Goal: Task Accomplishment & Management: Manage account settings

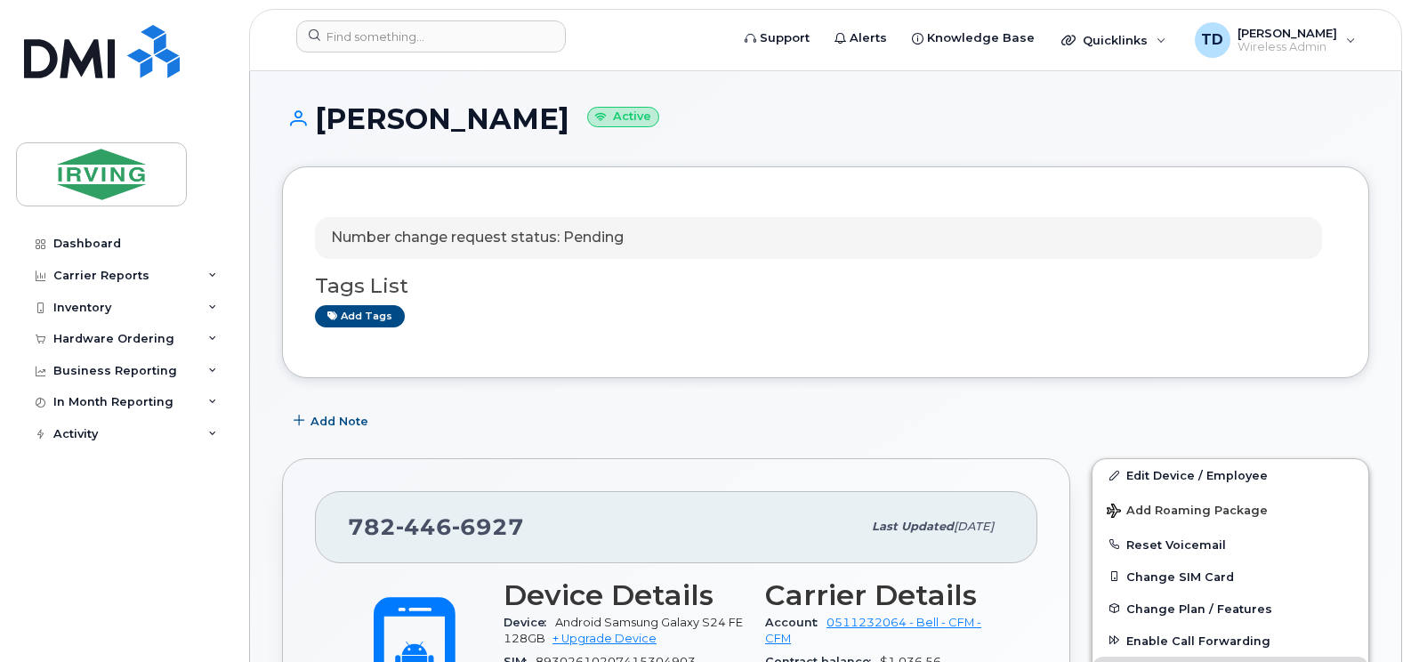
scroll to position [267, 0]
click at [203, 335] on div "Hardware Ordering" at bounding box center [123, 339] width 215 height 32
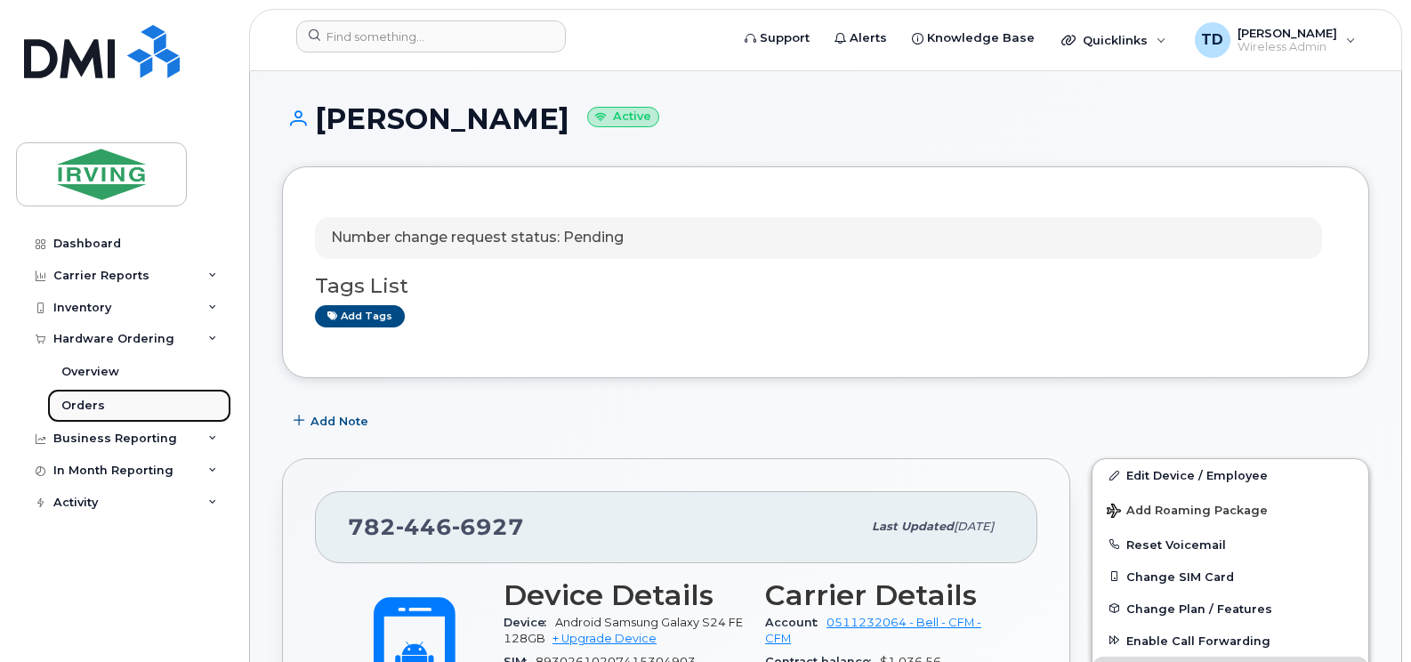
click at [83, 403] on div "Orders" at bounding box center [83, 406] width 44 height 16
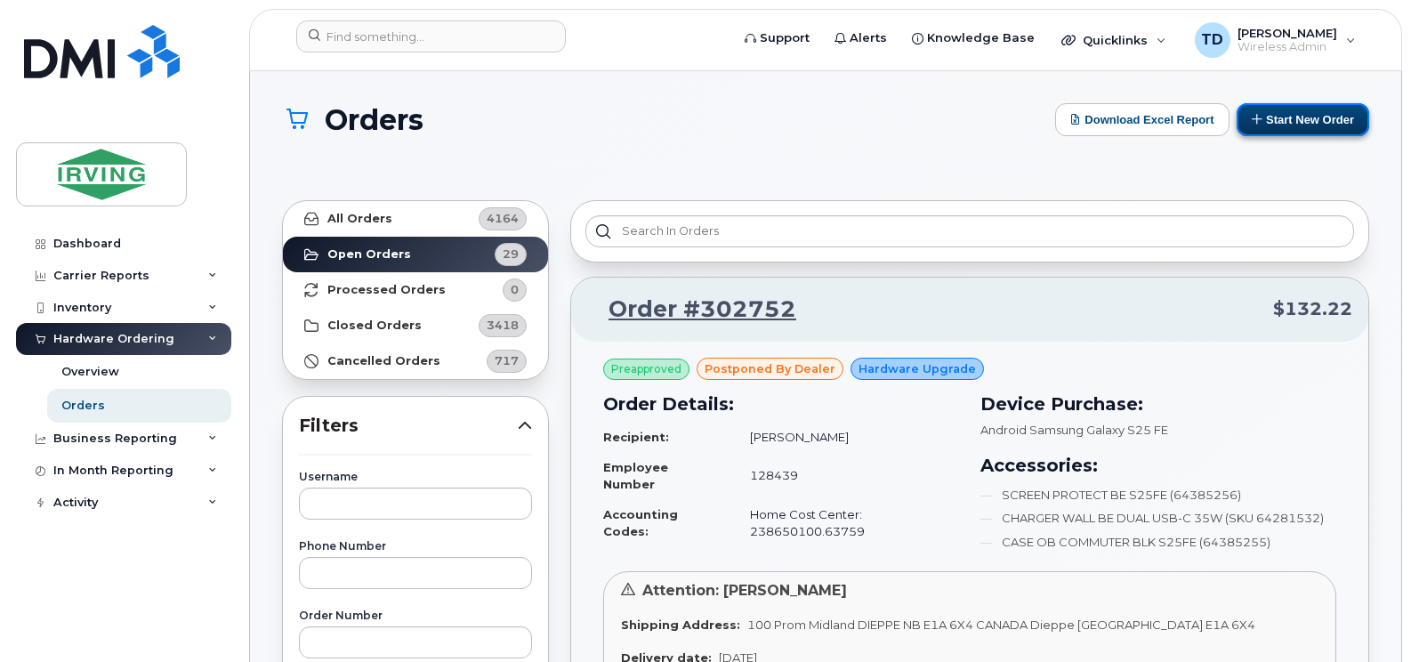
click at [1337, 117] on button "Start New Order" at bounding box center [1303, 119] width 133 height 33
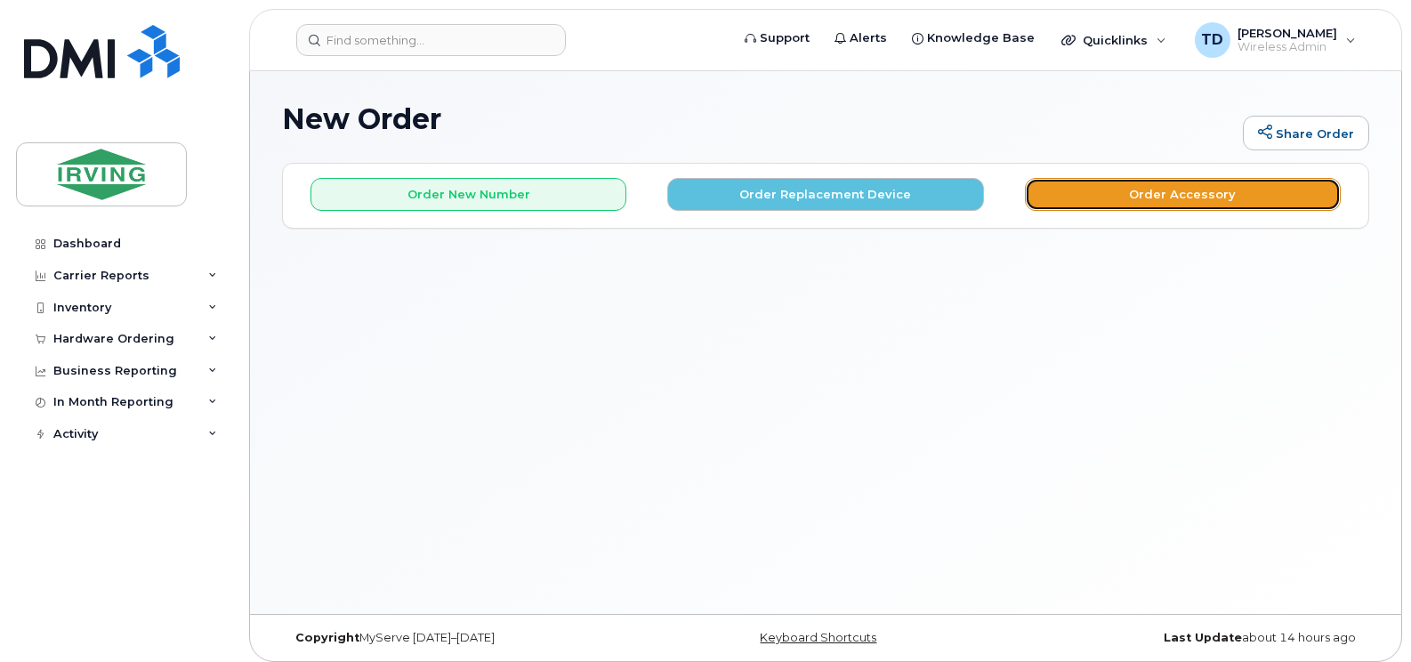
click at [1183, 198] on button "Order Accessory" at bounding box center [1183, 194] width 316 height 33
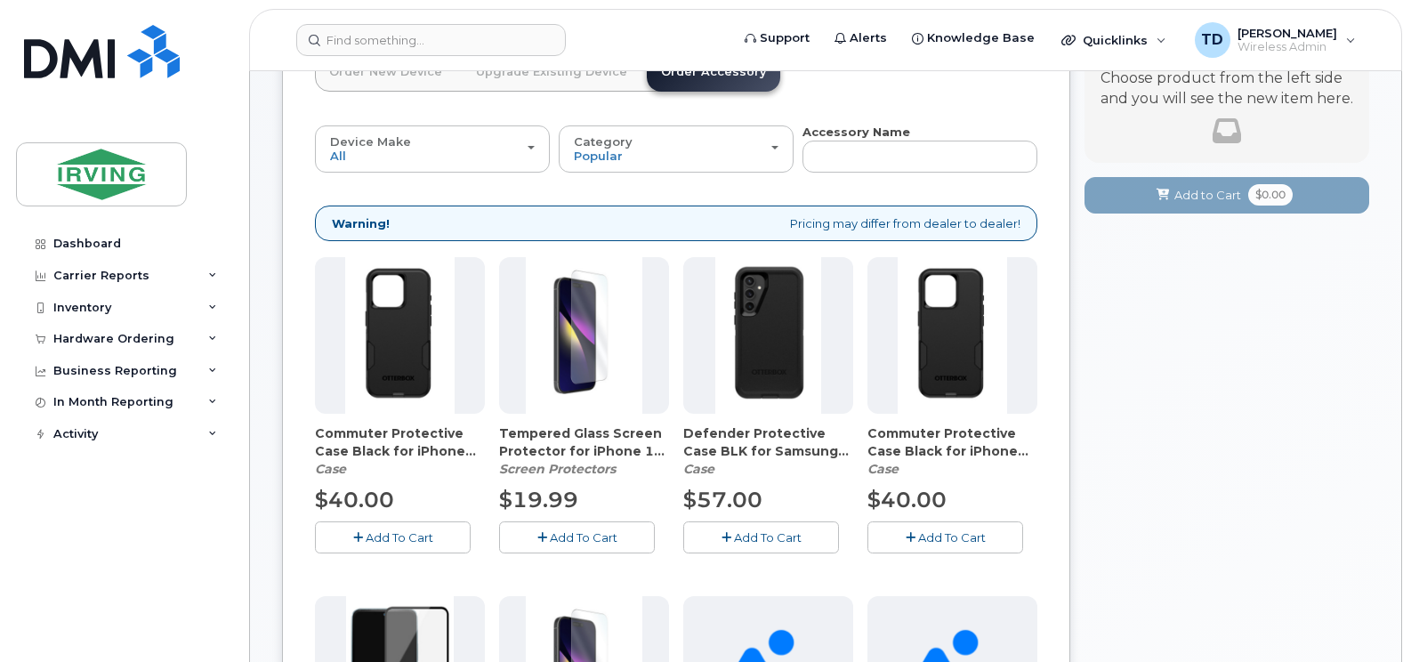
scroll to position [89, 0]
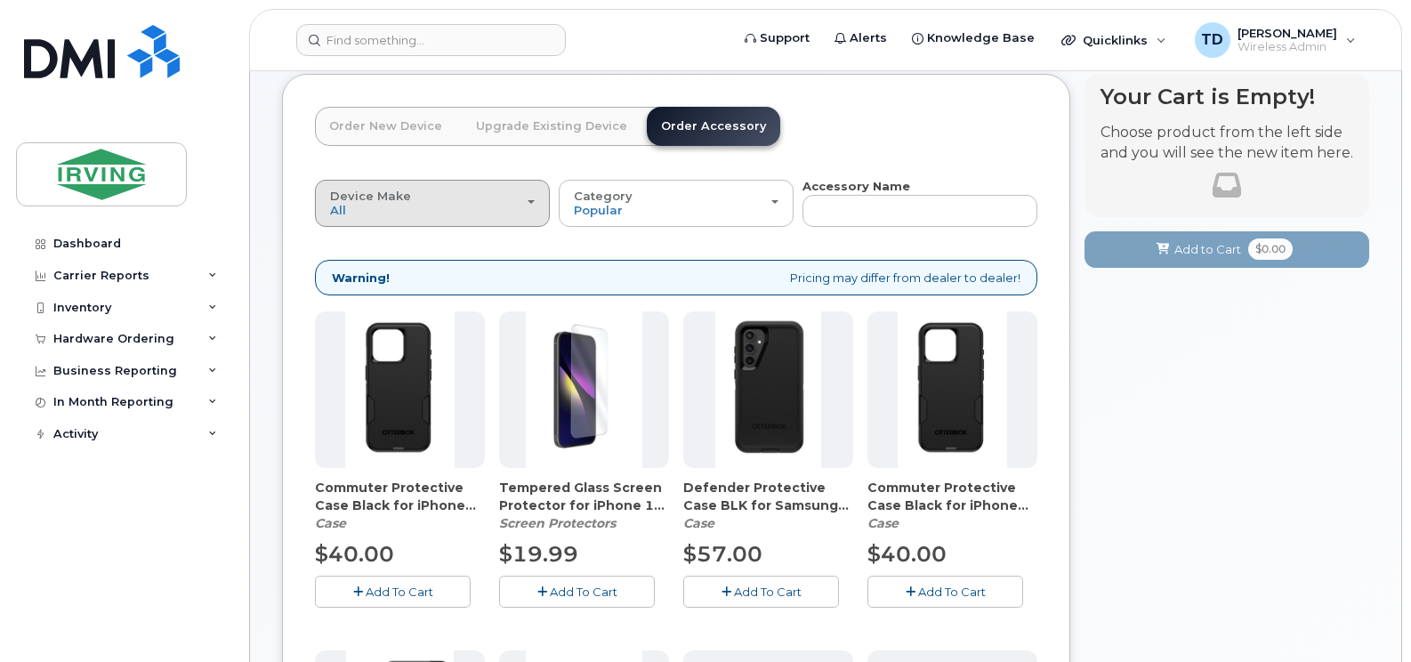
click at [537, 203] on button "Device Make All Android Cell Phone iPhone" at bounding box center [432, 203] width 235 height 46
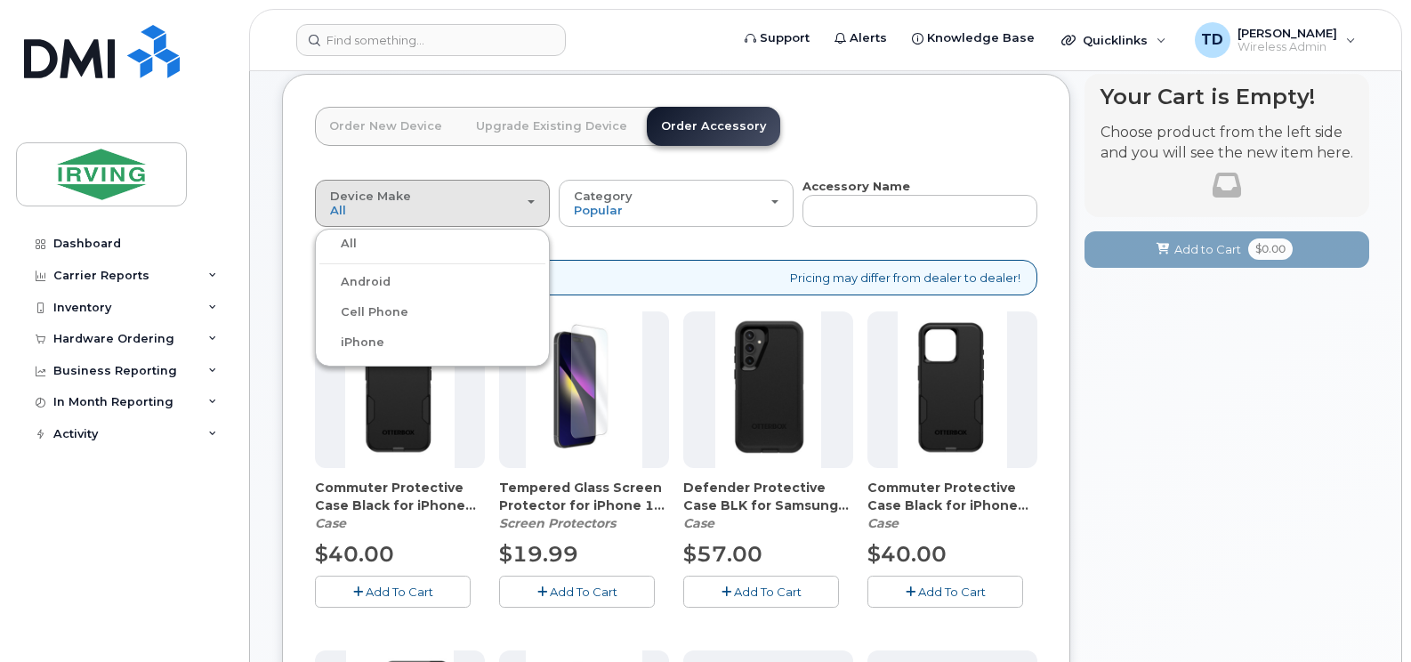
click at [432, 273] on div "Android" at bounding box center [432, 281] width 226 height 21
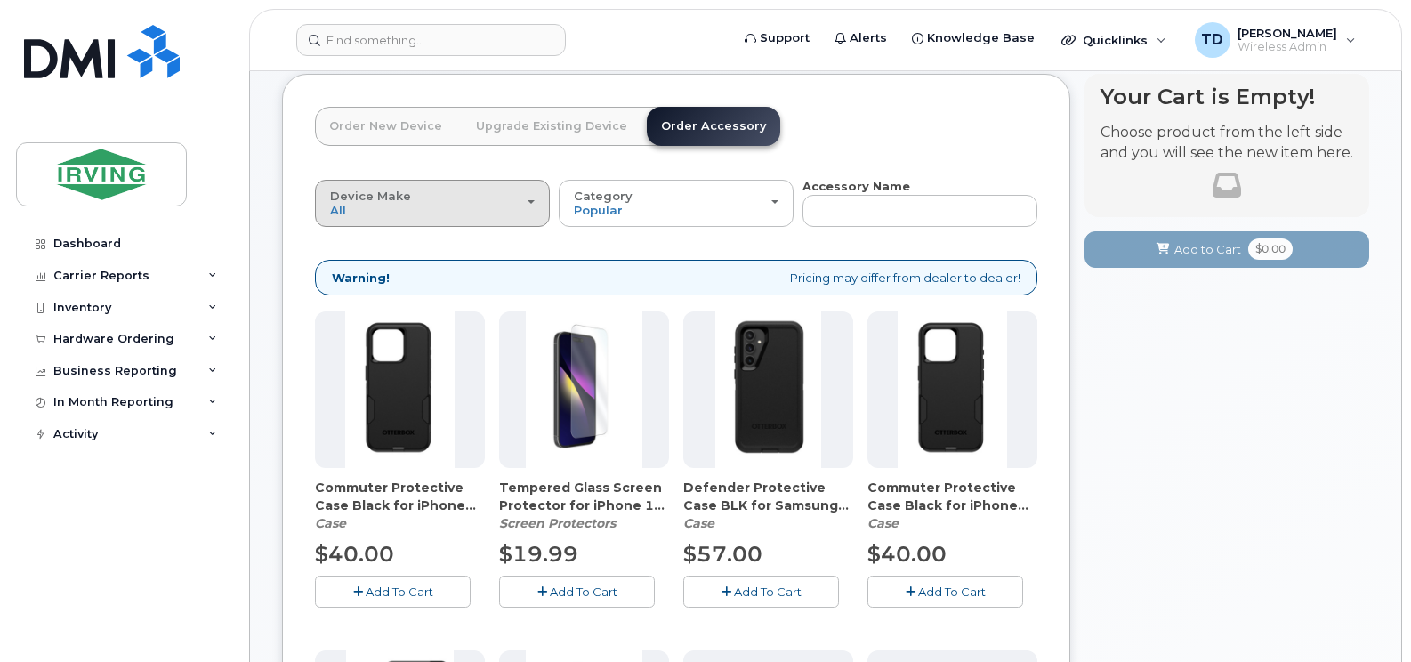
click at [452, 204] on div "Device Make All Android Cell Phone iPhone" at bounding box center [432, 204] width 205 height 28
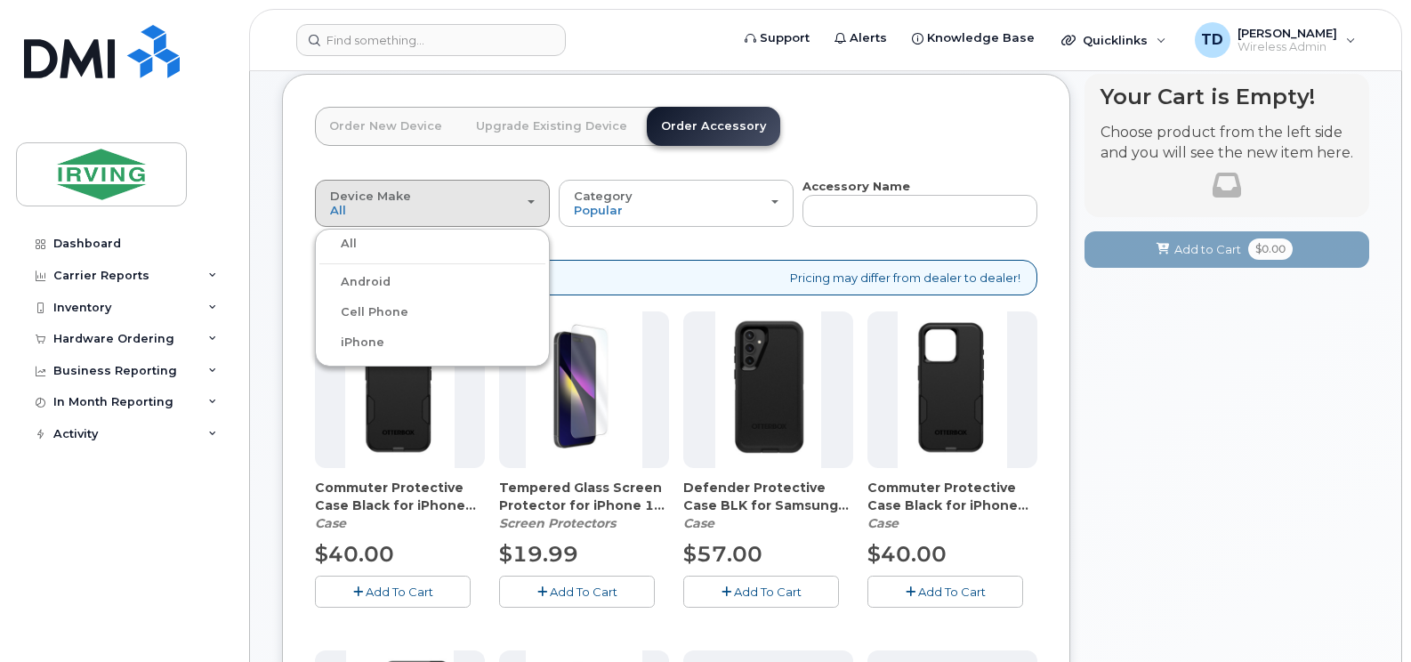
click at [377, 283] on label "Android" at bounding box center [354, 281] width 71 height 21
click at [0, 0] on input "Android" at bounding box center [0, 0] width 0 height 0
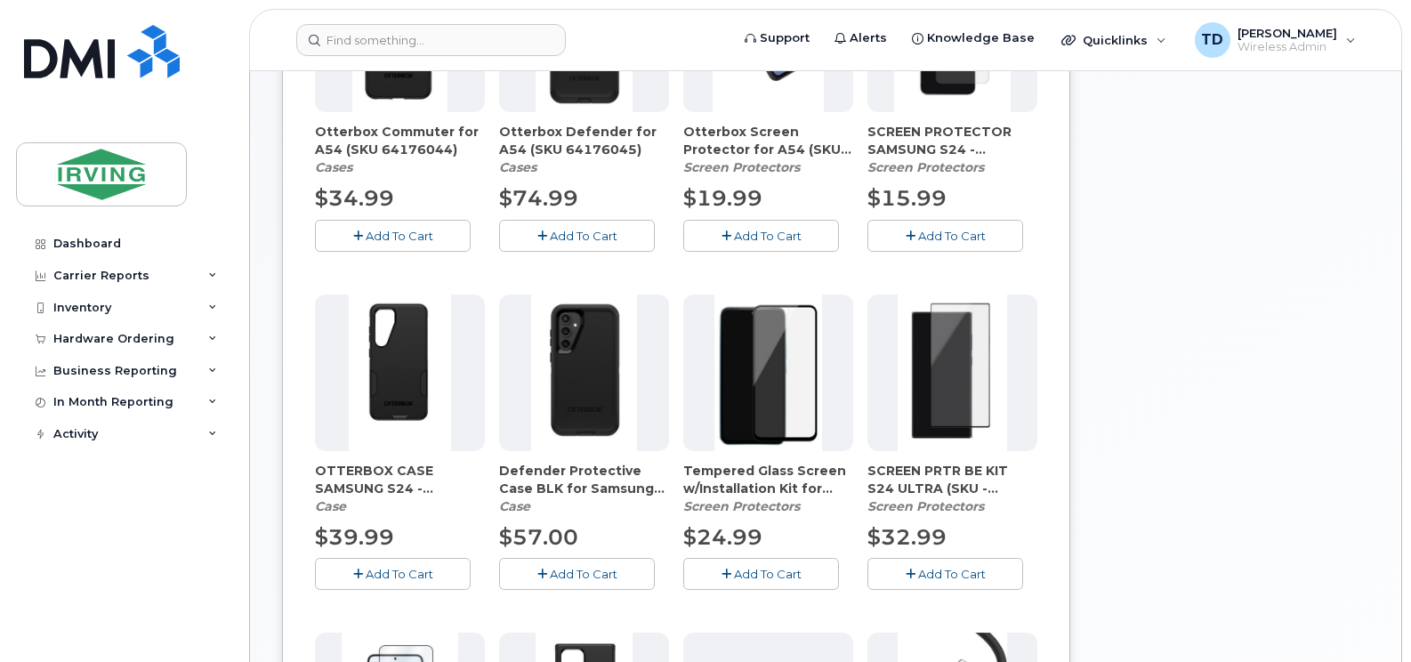
scroll to position [267, 0]
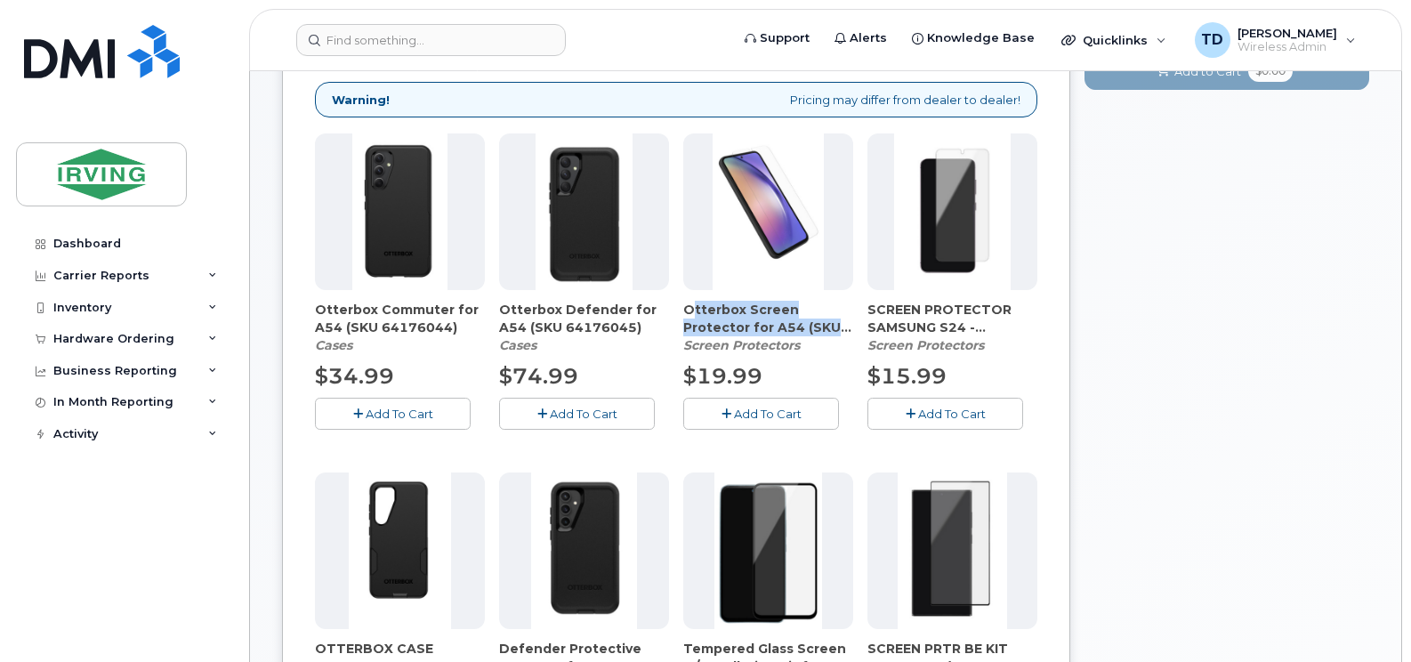
drag, startPoint x: 683, startPoint y: 307, endPoint x: 860, endPoint y: 329, distance: 177.6
drag, startPoint x: 860, startPoint y: 329, endPoint x: 759, endPoint y: 324, distance: 100.7
copy span "Otterbox Screen Protector for A54 (SKU"
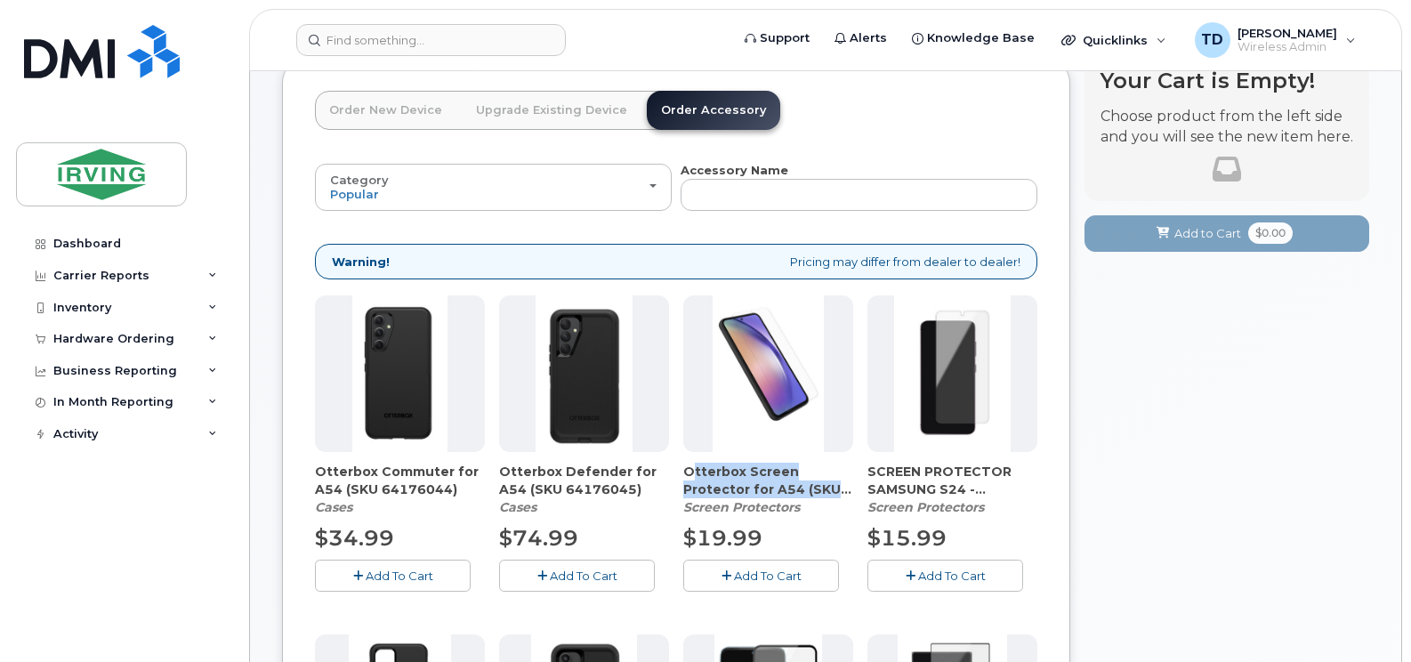
scroll to position [89, 0]
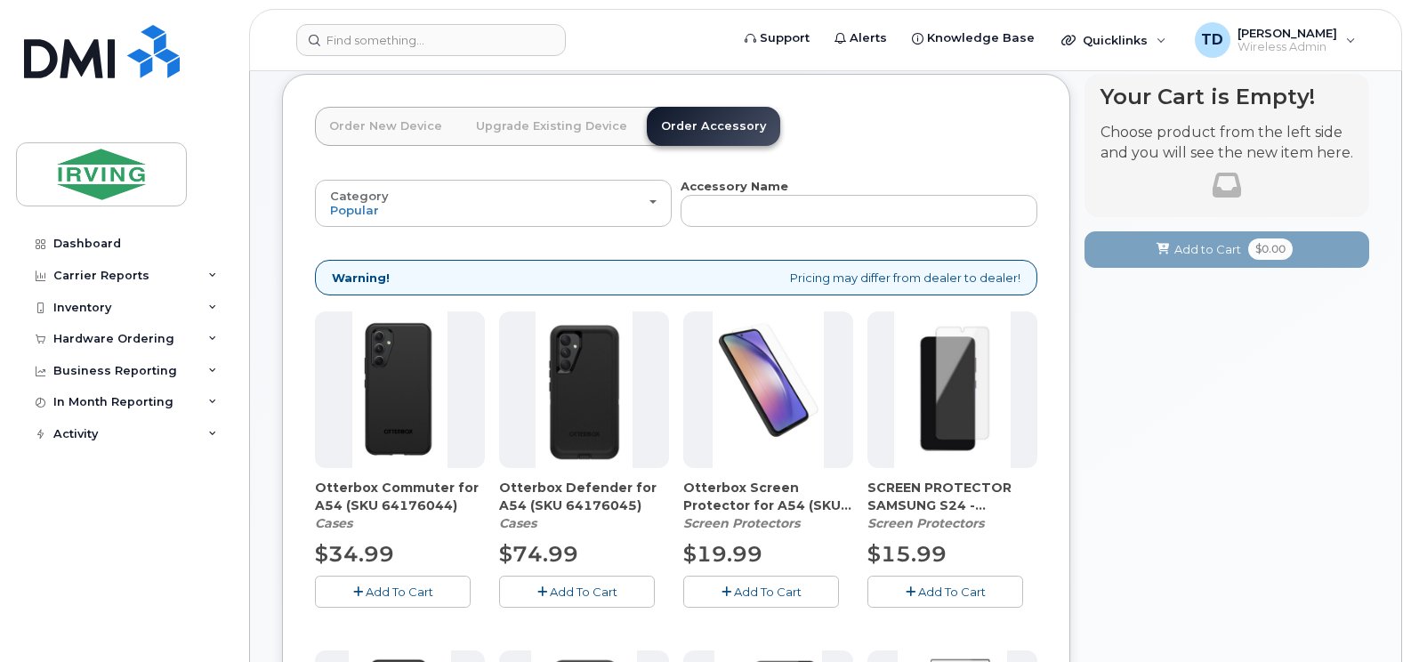
click at [568, 130] on link "Upgrade Existing Device" at bounding box center [552, 126] width 180 height 39
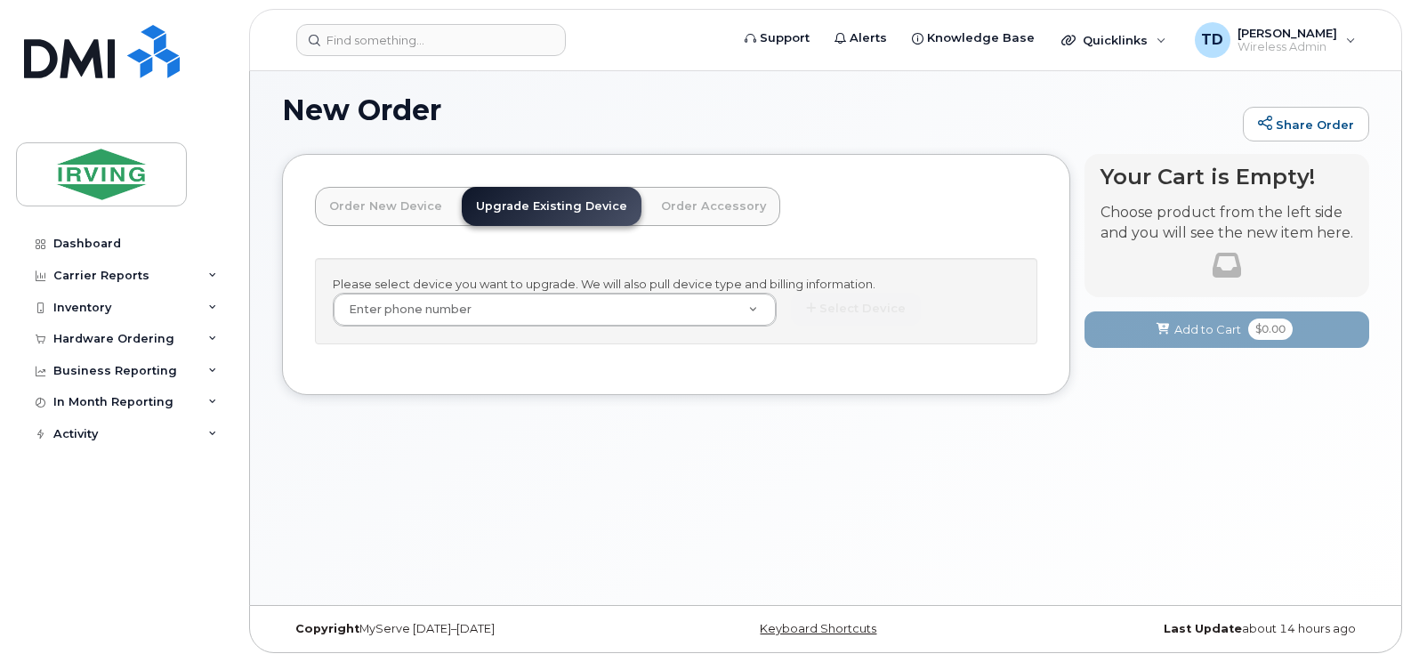
click at [414, 201] on link "Order New Device" at bounding box center [385, 206] width 141 height 39
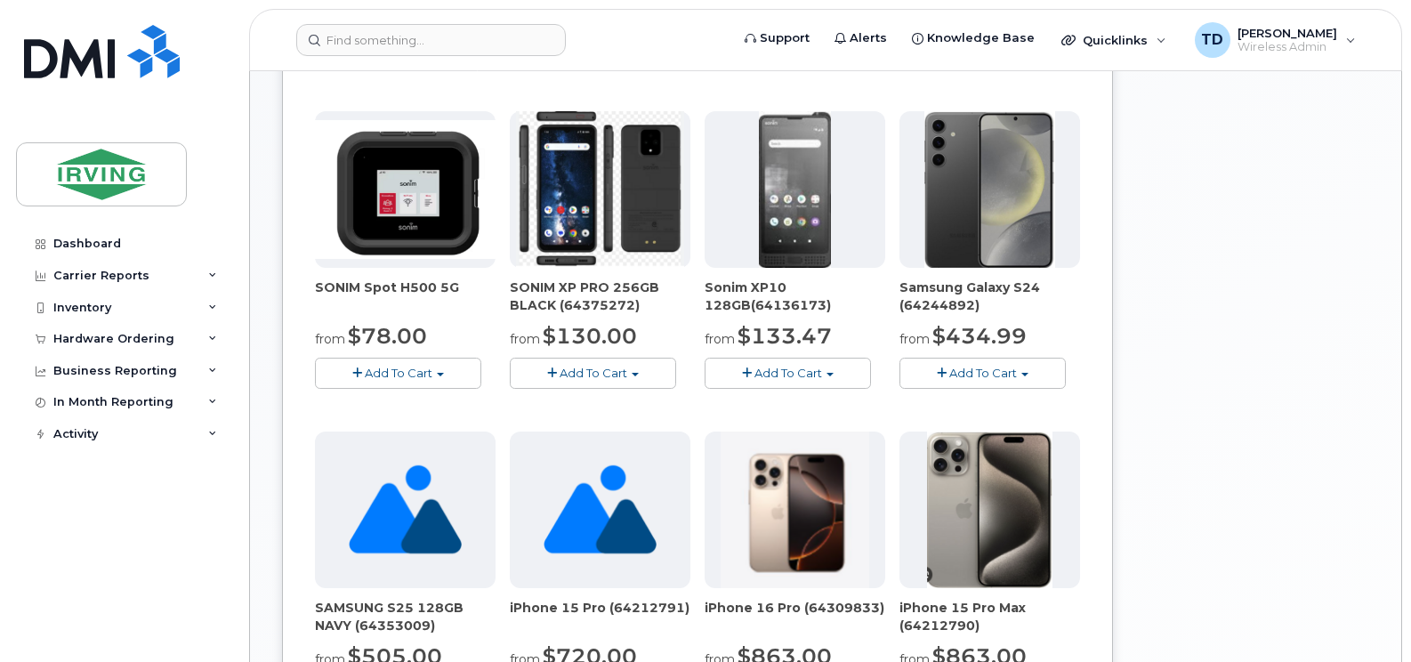
scroll to position [632, 0]
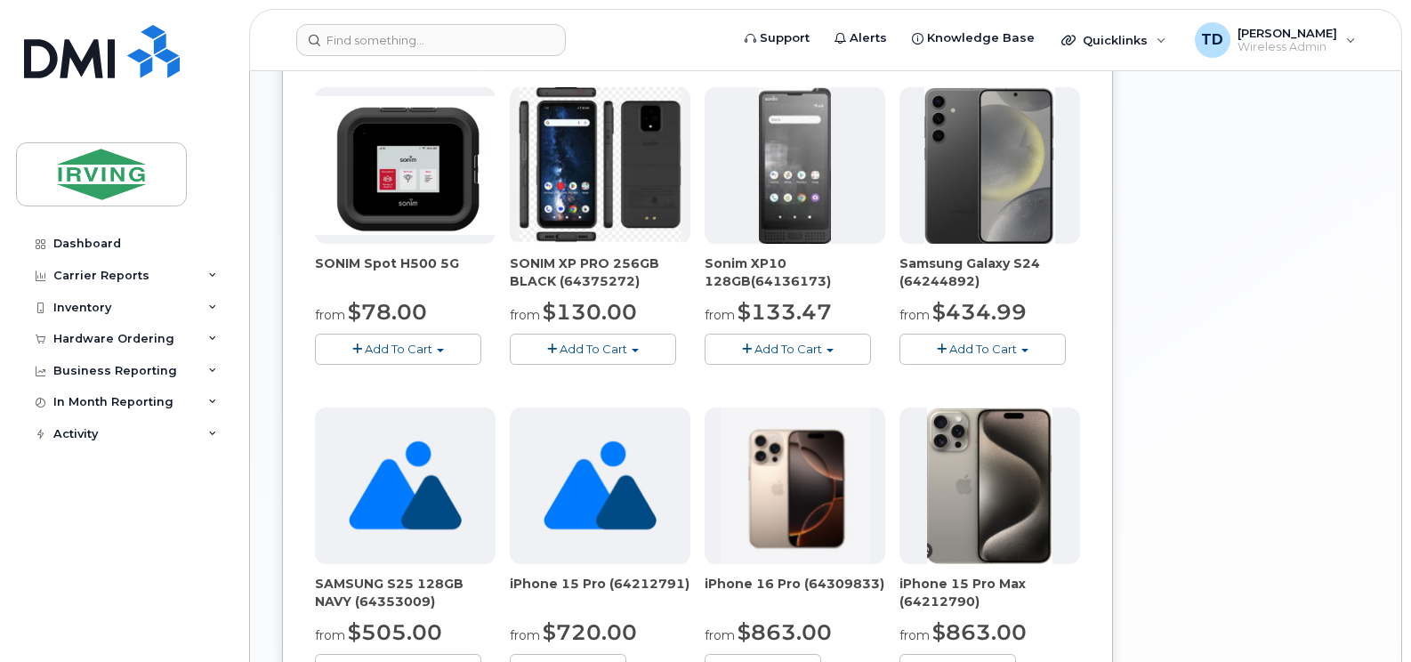
click at [440, 344] on button "Add To Cart" at bounding box center [398, 349] width 166 height 31
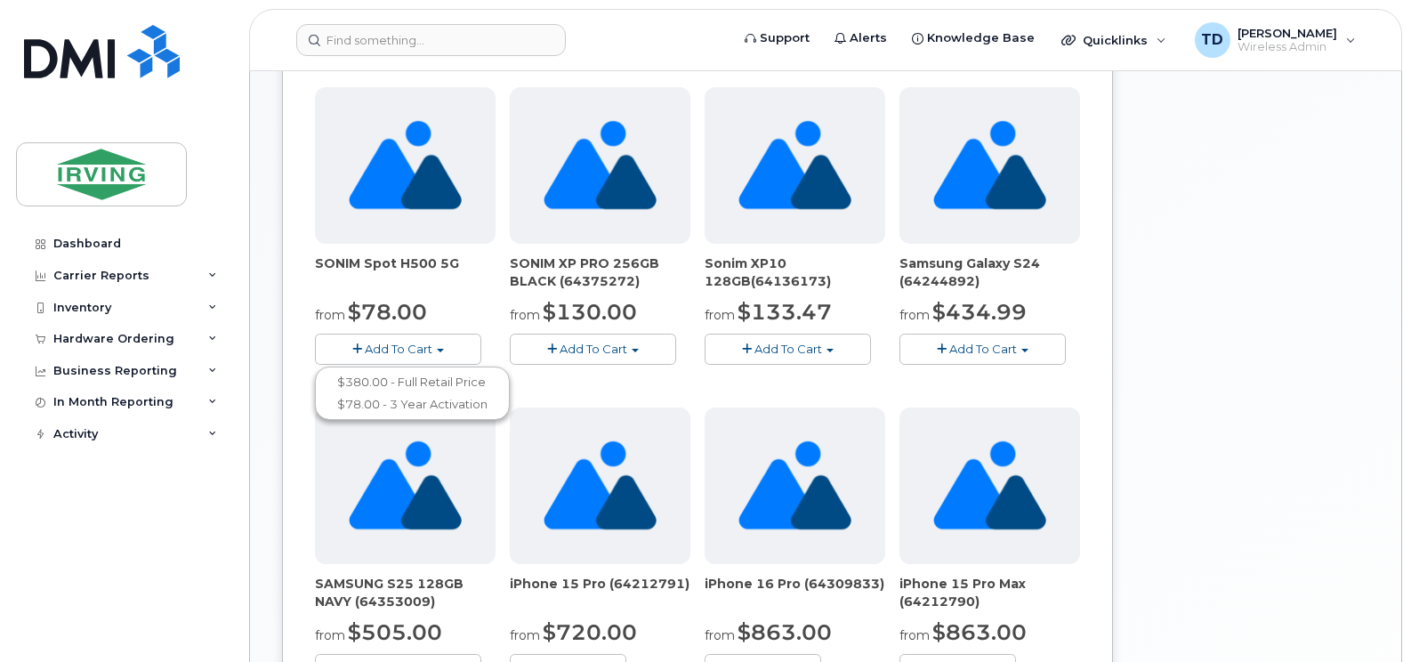
click at [1170, 323] on div "Your Cart is Empty! Choose product from the left side and you will see the new …" at bounding box center [1269, 341] width 285 height 1620
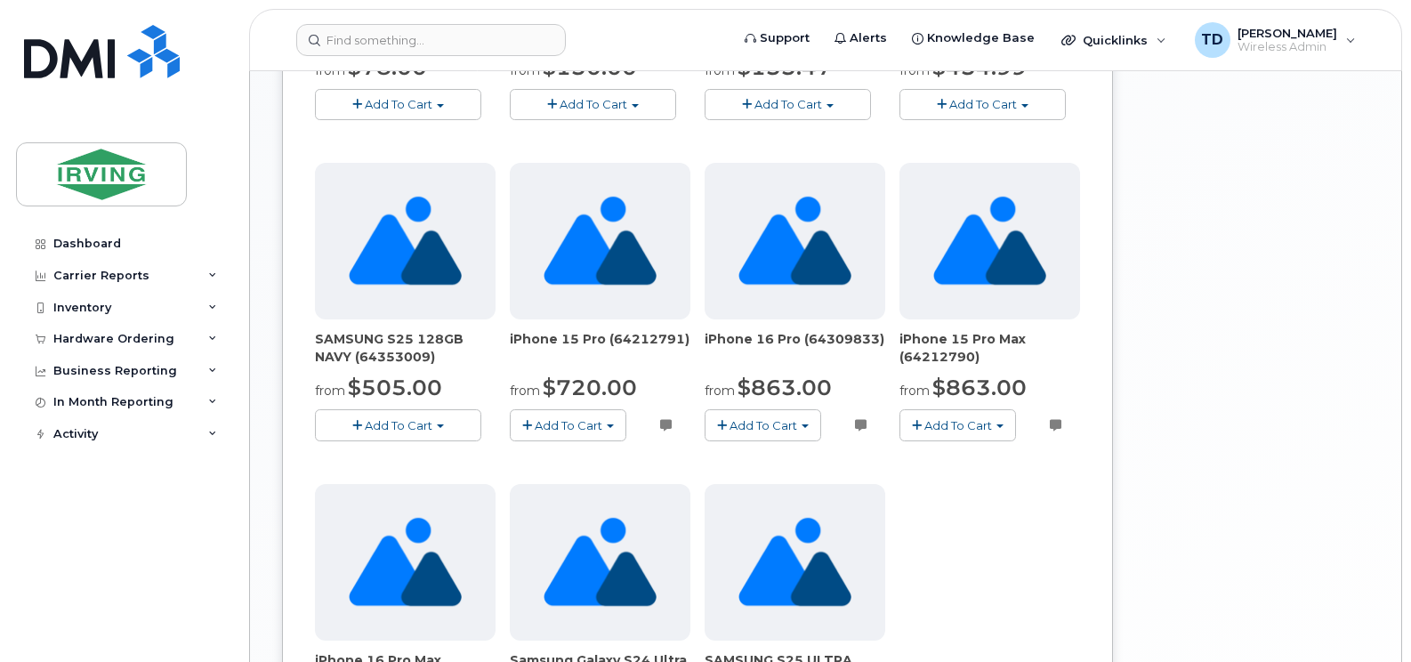
scroll to position [899, 0]
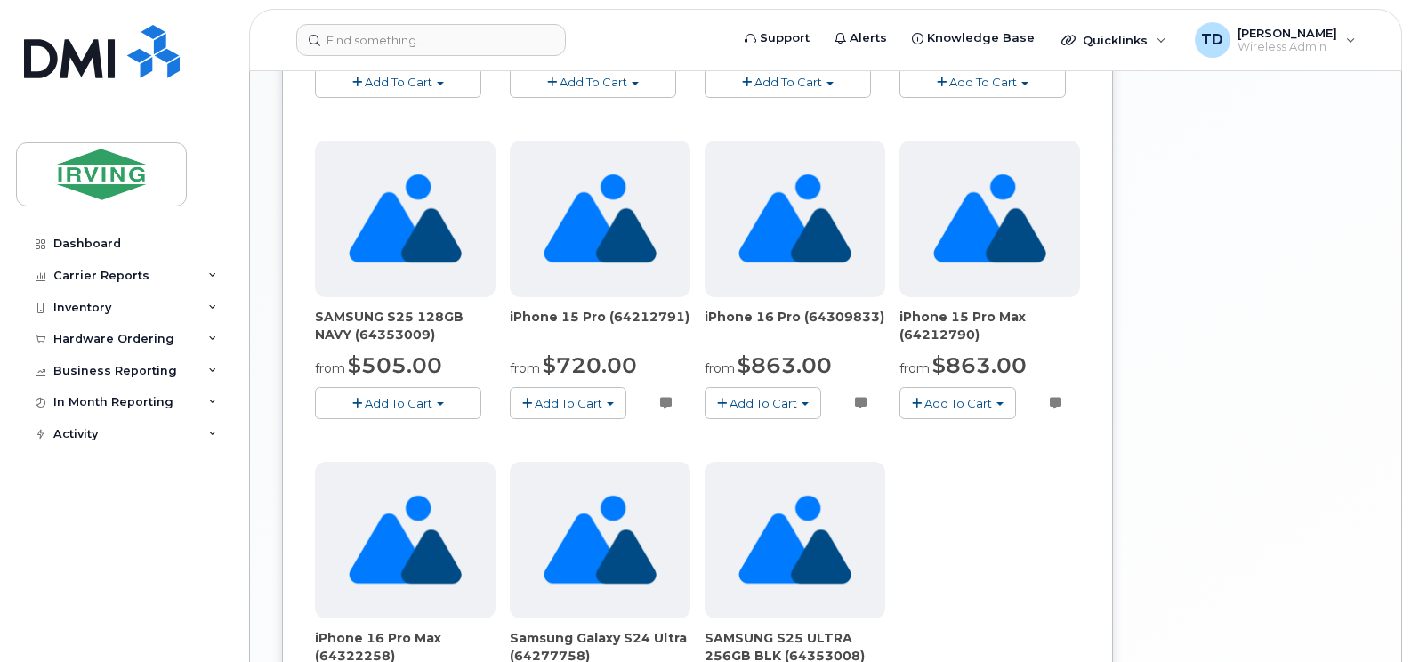
click at [599, 407] on span "Add To Cart" at bounding box center [569, 403] width 68 height 14
click at [1061, 520] on div "SIM Card - Multi 5G $0.00 Add To Cart $0.00 - New Activation SAMSUNG GALAXY S25…" at bounding box center [697, 133] width 765 height 1267
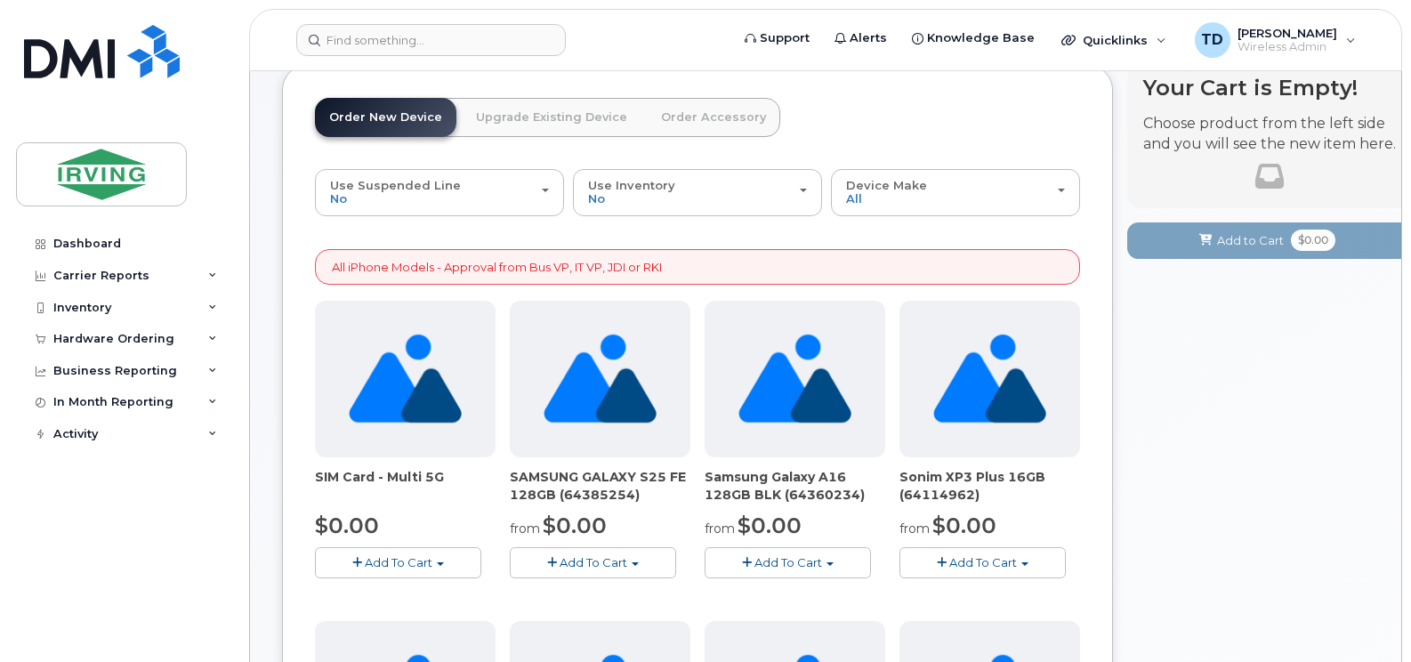
scroll to position [187, 0]
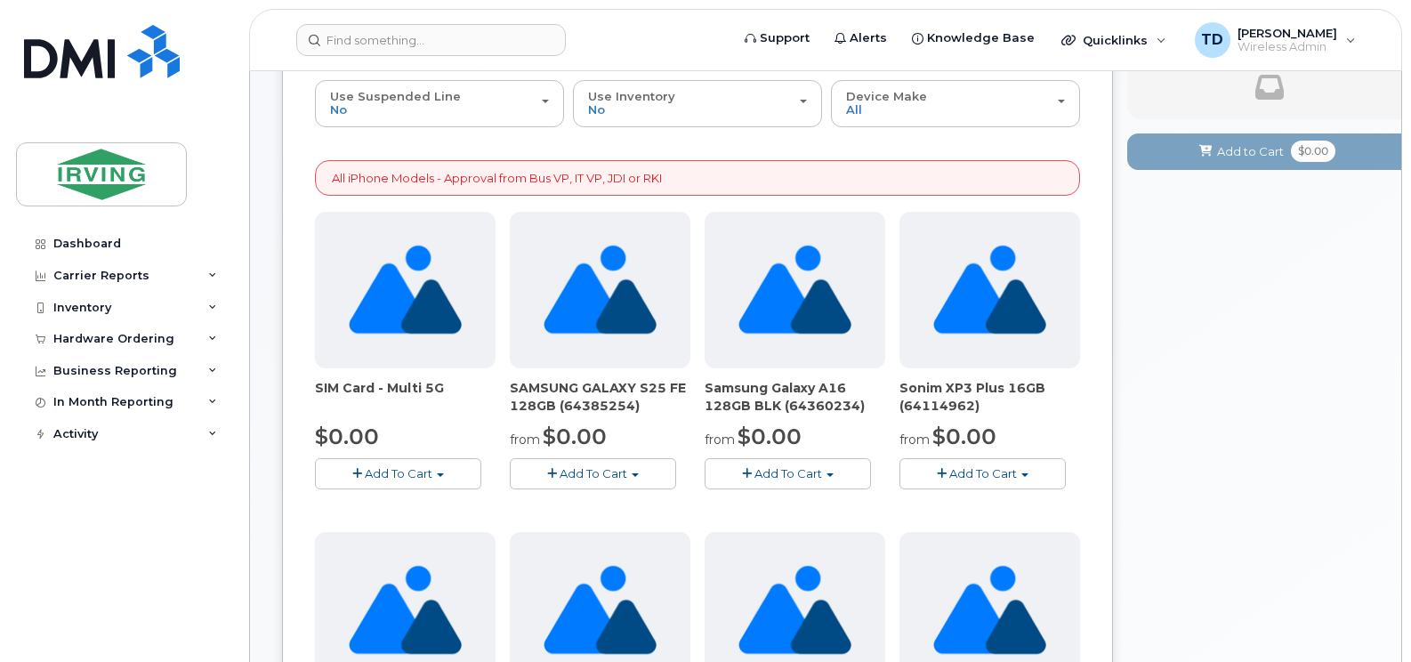
click at [645, 476] on button "Add To Cart" at bounding box center [593, 473] width 166 height 31
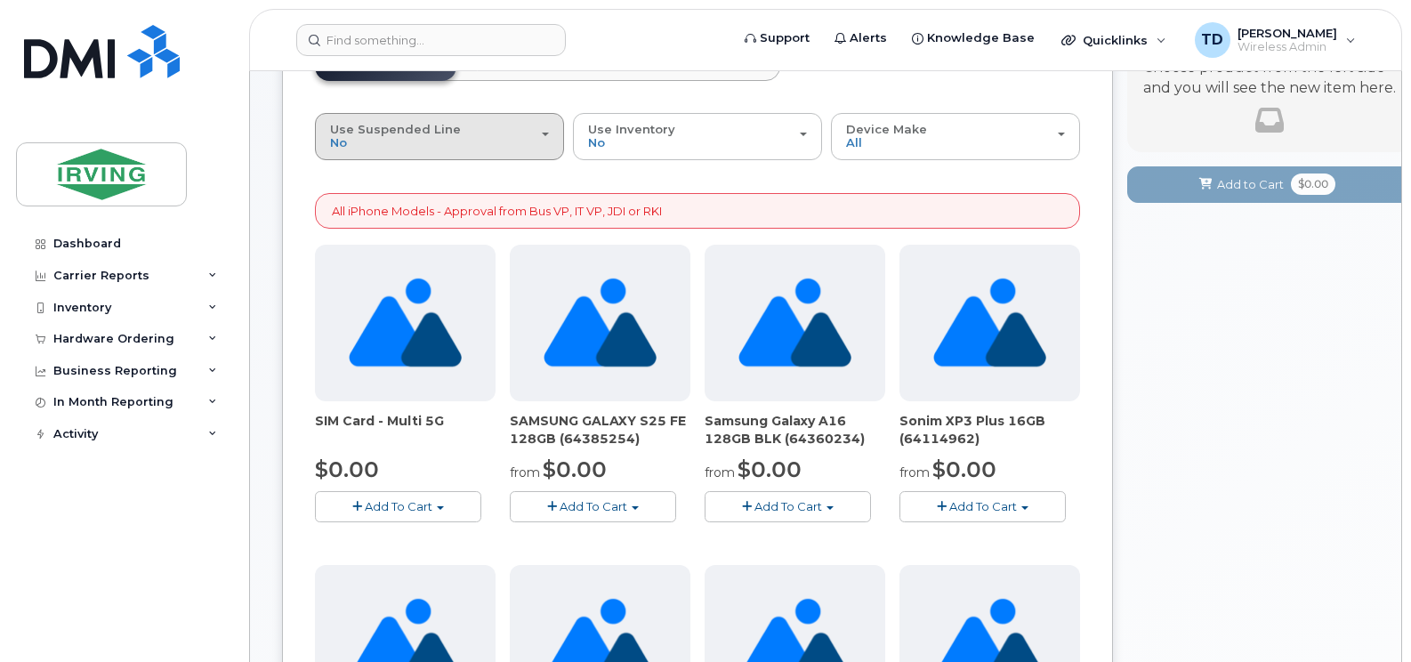
scroll to position [0, 0]
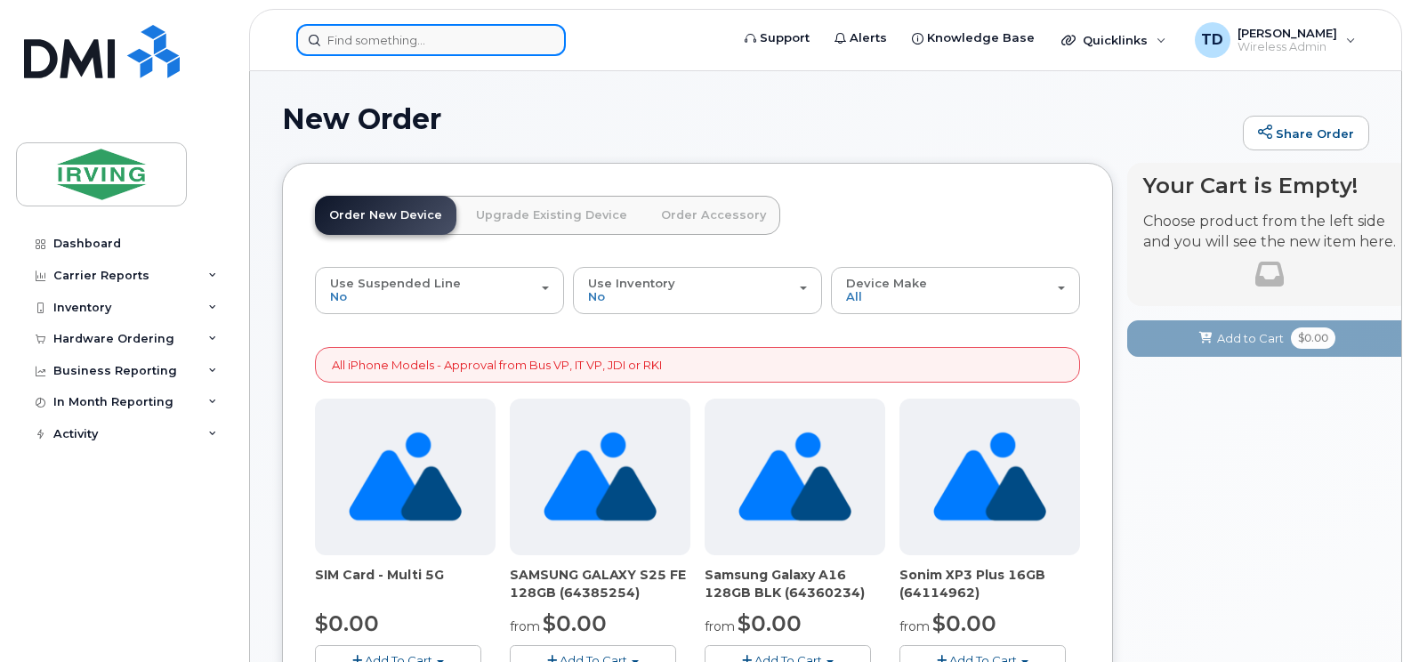
click at [388, 45] on input at bounding box center [431, 40] width 270 height 32
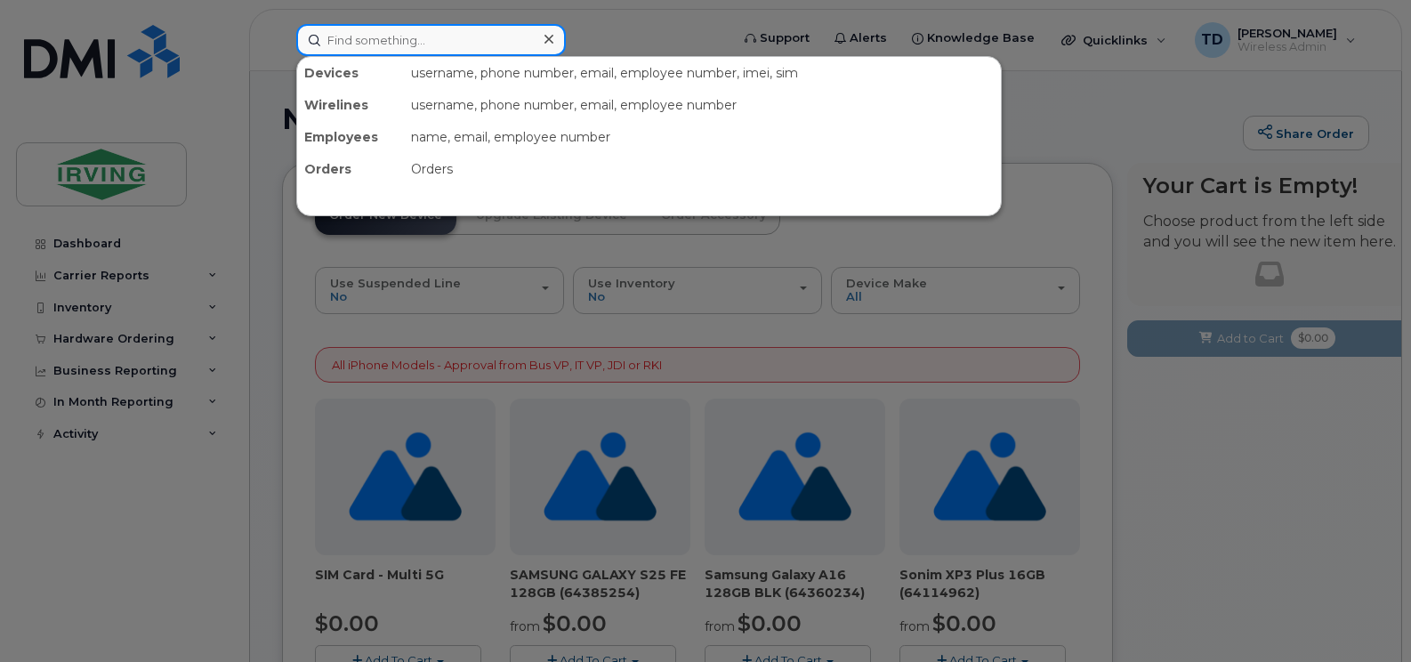
paste input "506-271-7073"
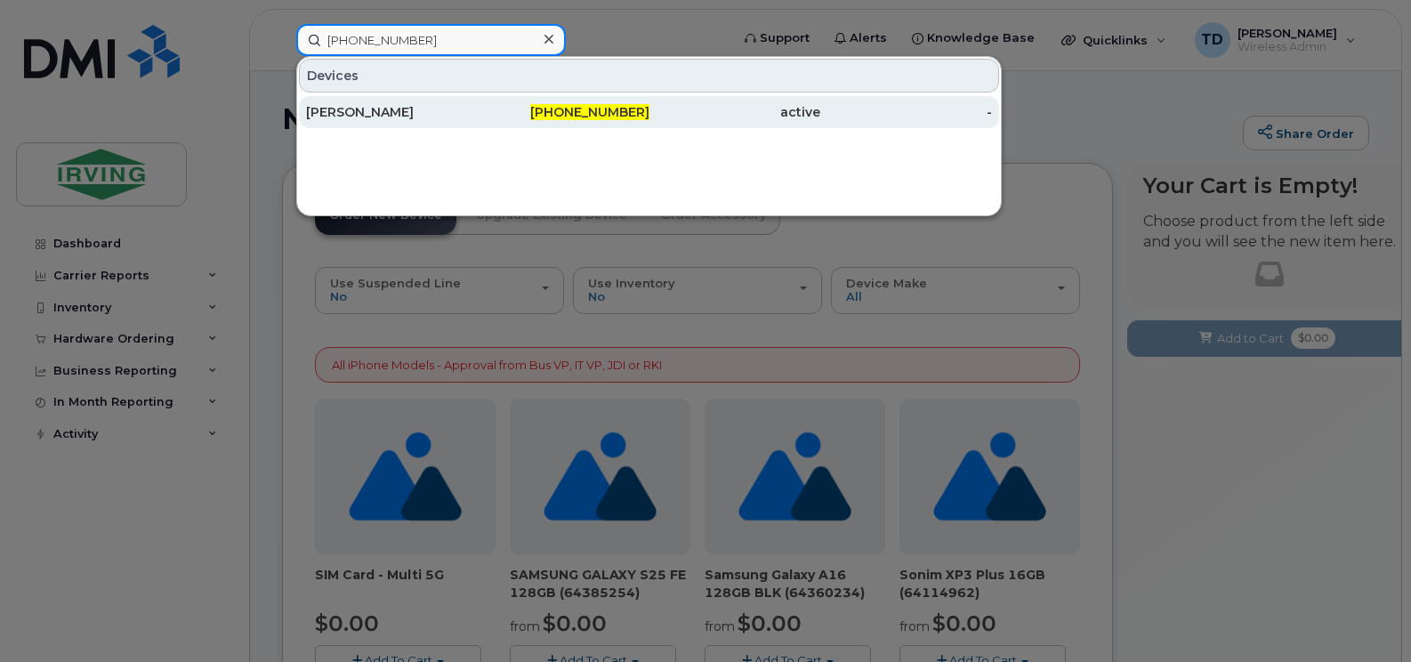
type input "506-271-7073"
click at [612, 117] on span "506-271-7073" at bounding box center [589, 112] width 119 height 16
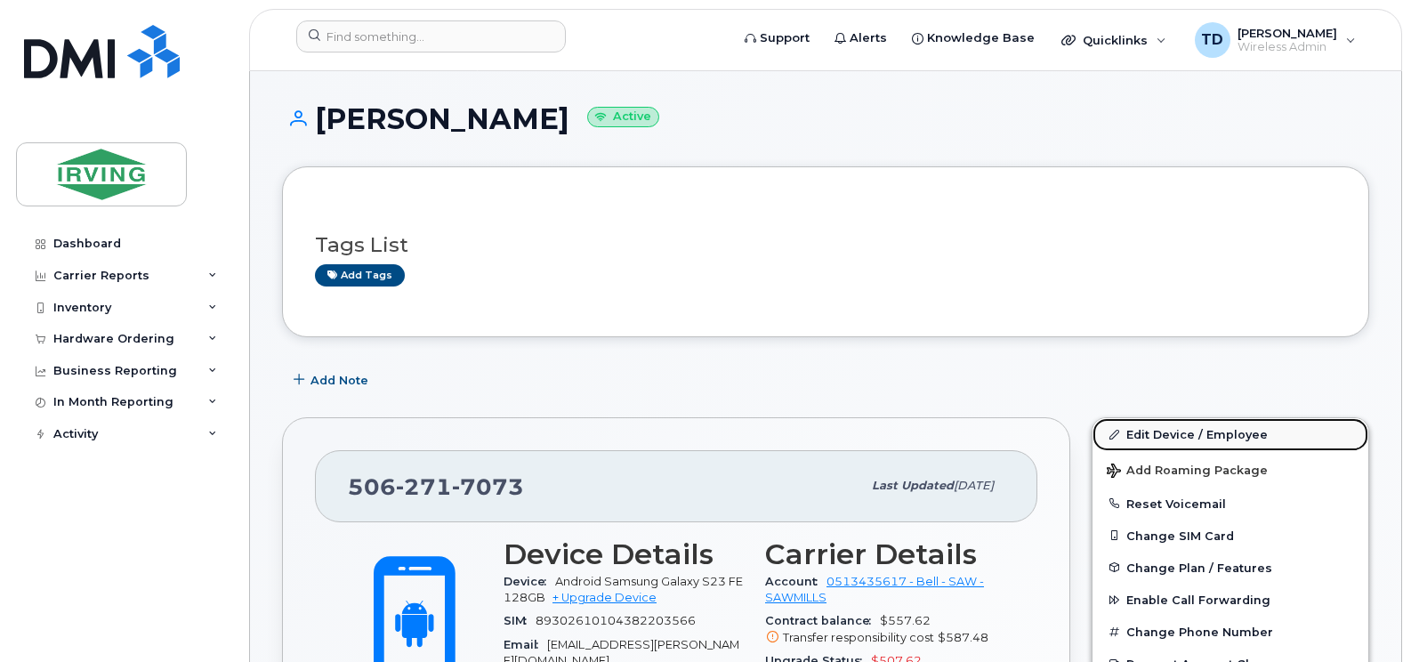
click at [1203, 434] on link "Edit Device / Employee" at bounding box center [1231, 434] width 276 height 32
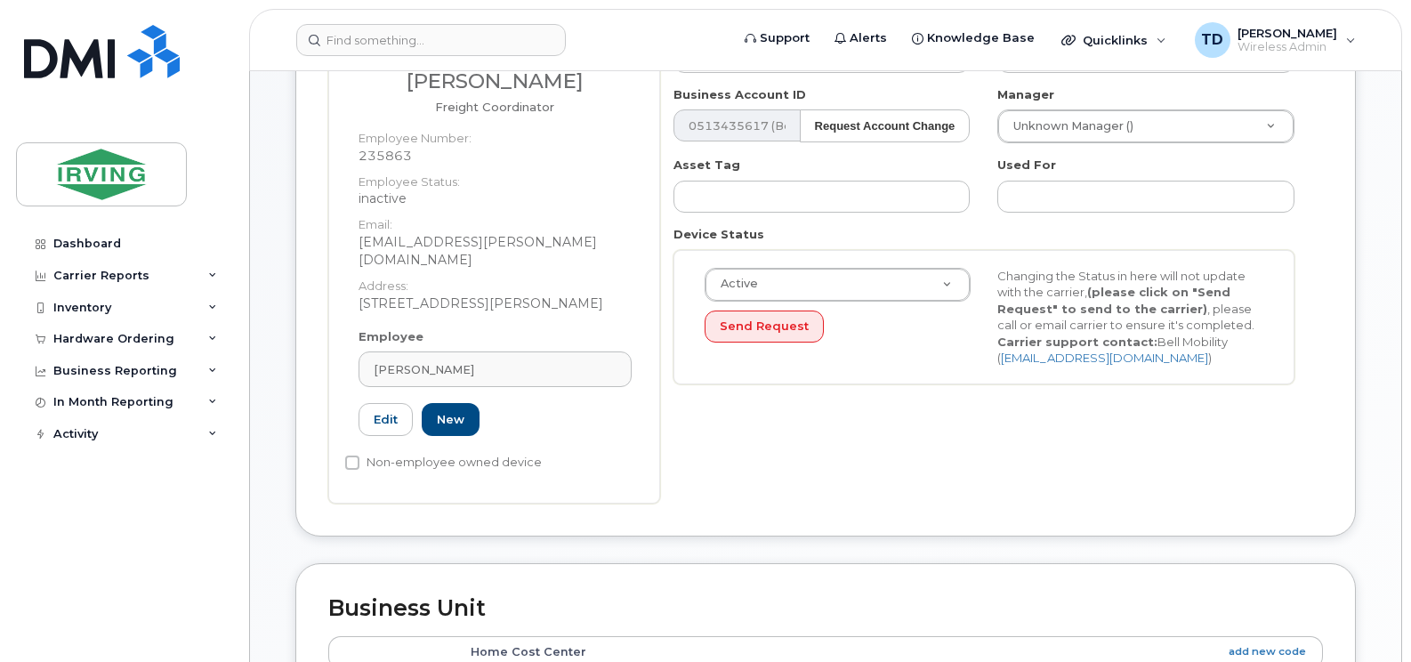
scroll to position [356, 0]
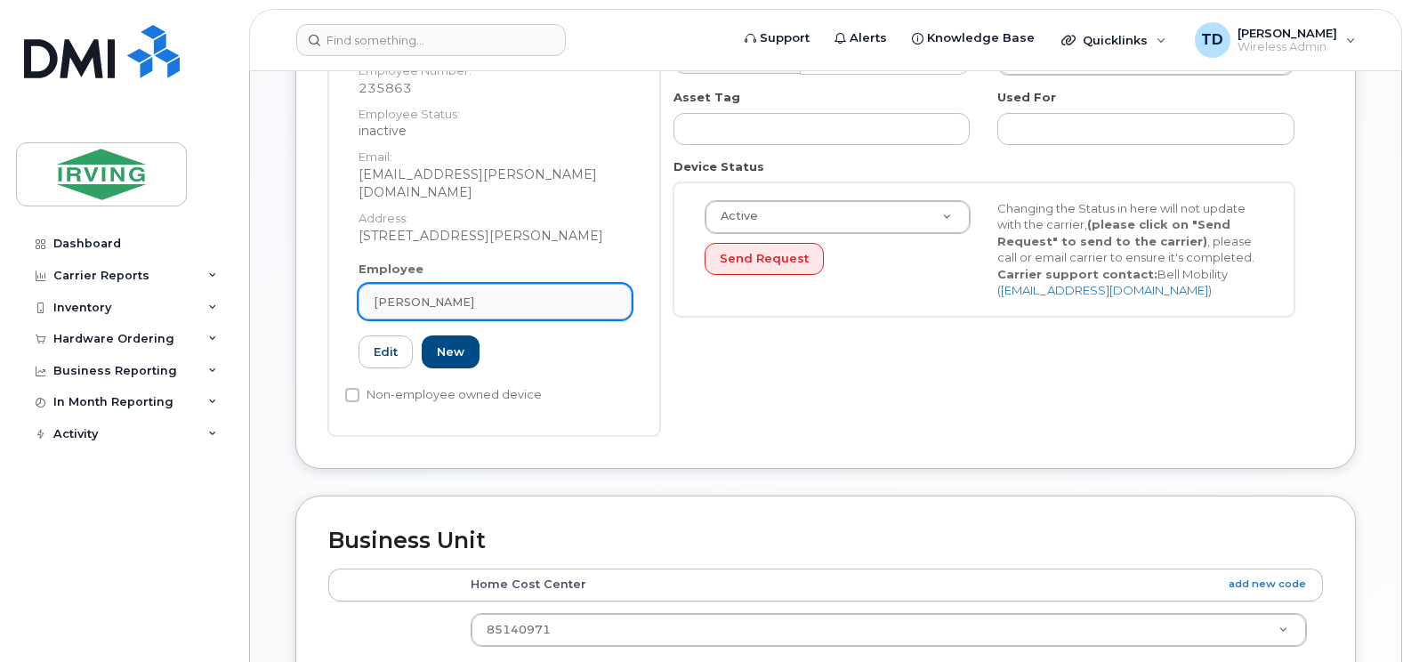
click at [451, 294] on div "[PERSON_NAME]" at bounding box center [495, 302] width 243 height 17
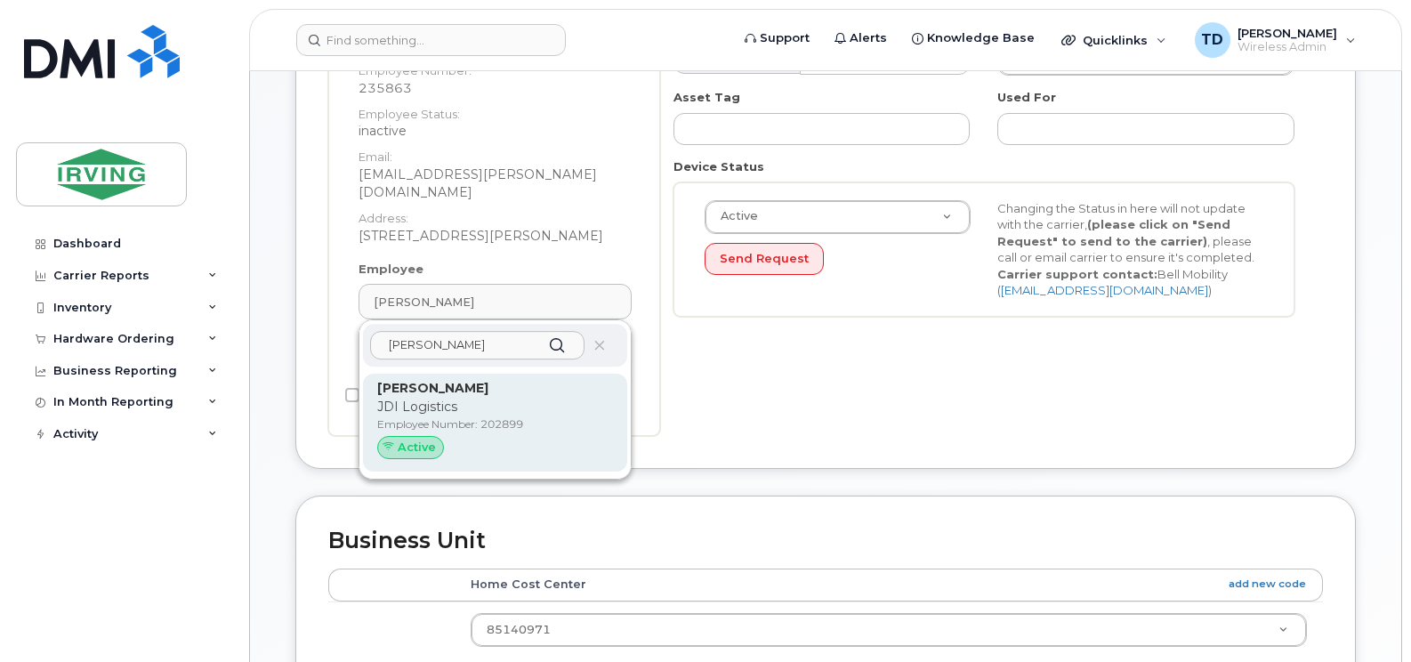
type input "tiffany mutch"
click at [440, 379] on p "[PERSON_NAME]" at bounding box center [495, 388] width 236 height 19
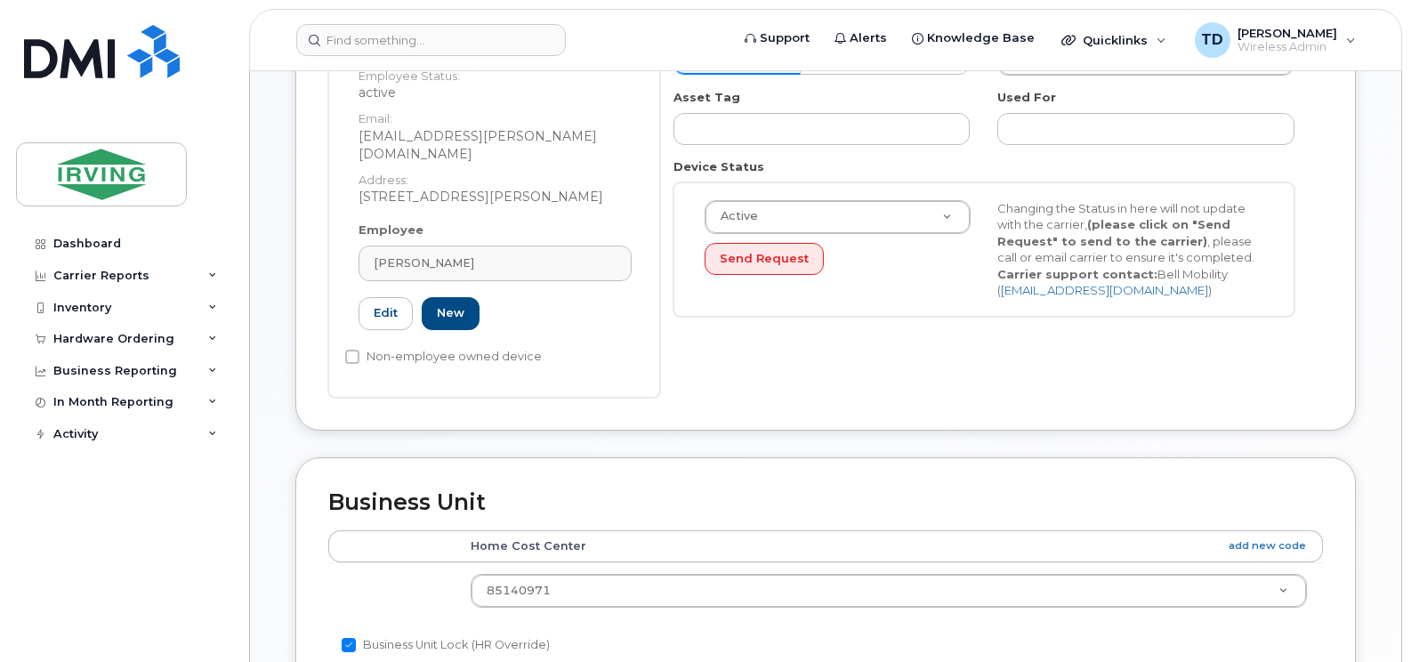
type input "202899"
type input "[PERSON_NAME]"
type input "[EMAIL_ADDRESS][PERSON_NAME][DOMAIN_NAME]"
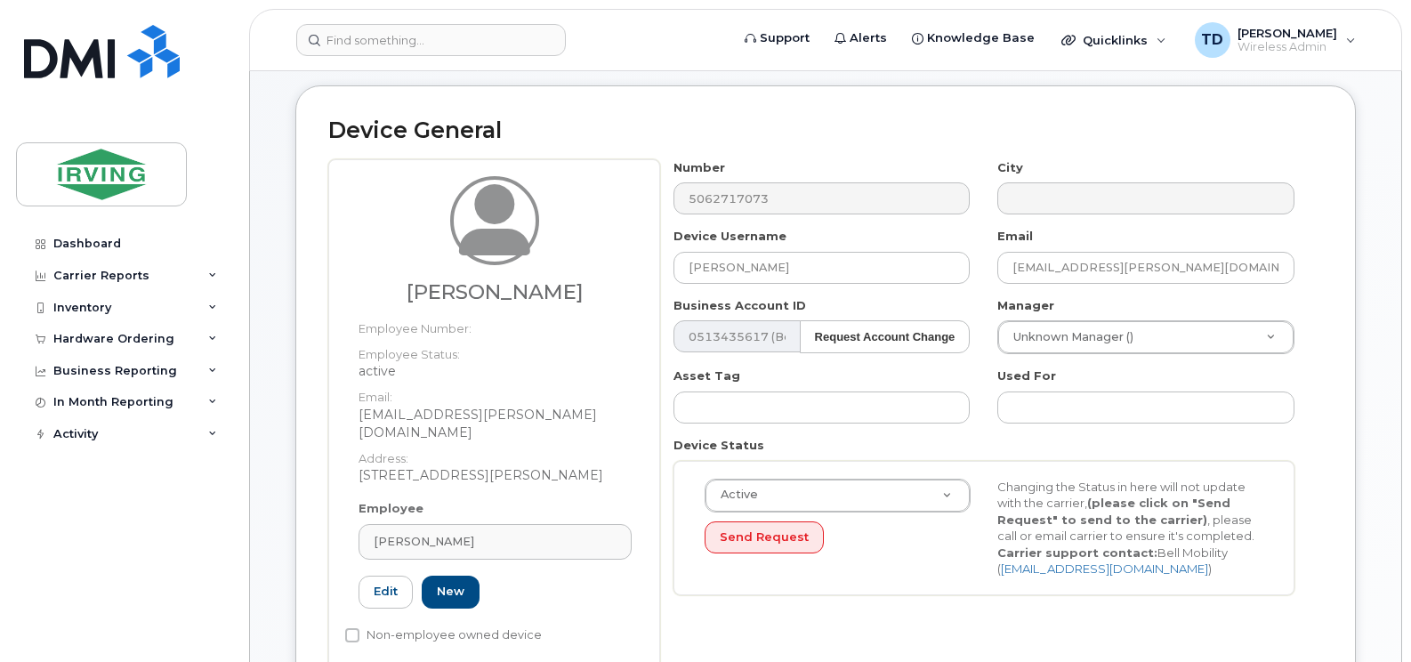
scroll to position [178, 0]
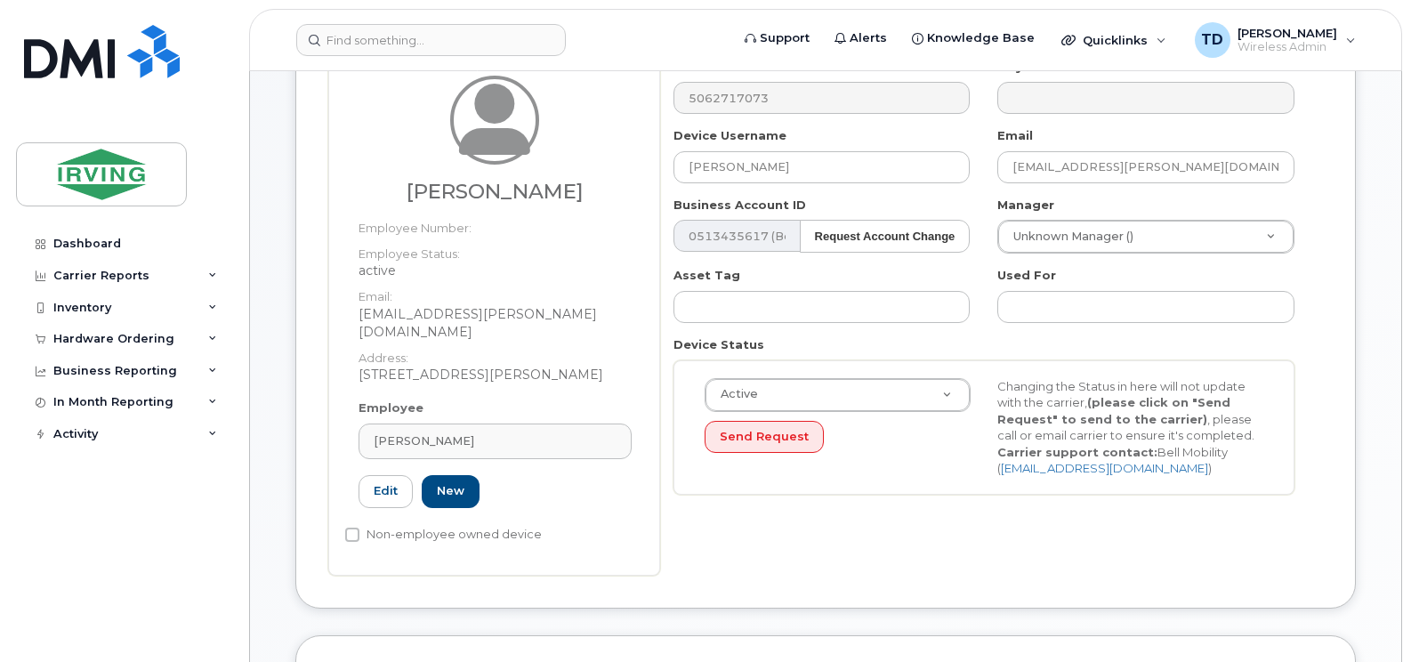
click at [661, 373] on div "Device Status Active Active Suspended Cancelled Send Request Changing the Statu…" at bounding box center [984, 415] width 649 height 158
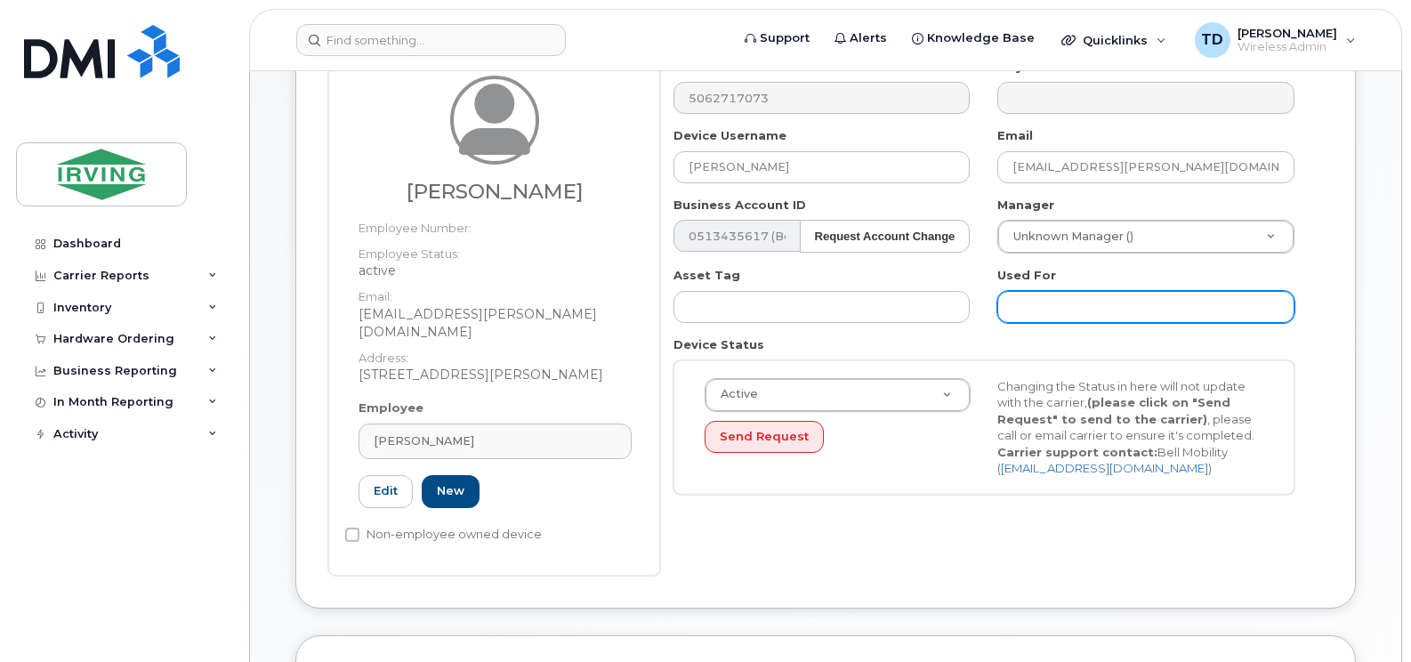
click at [1055, 311] on input "text" at bounding box center [1145, 307] width 297 height 32
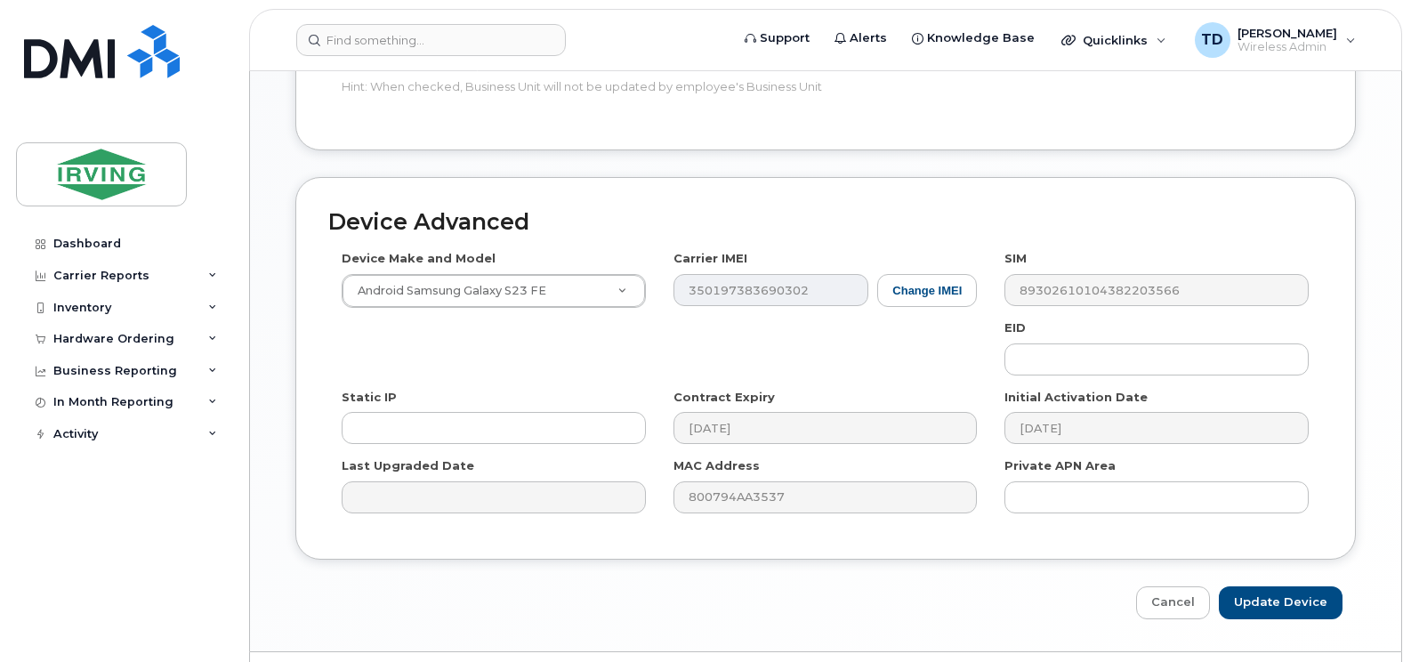
scroll to position [971, 0]
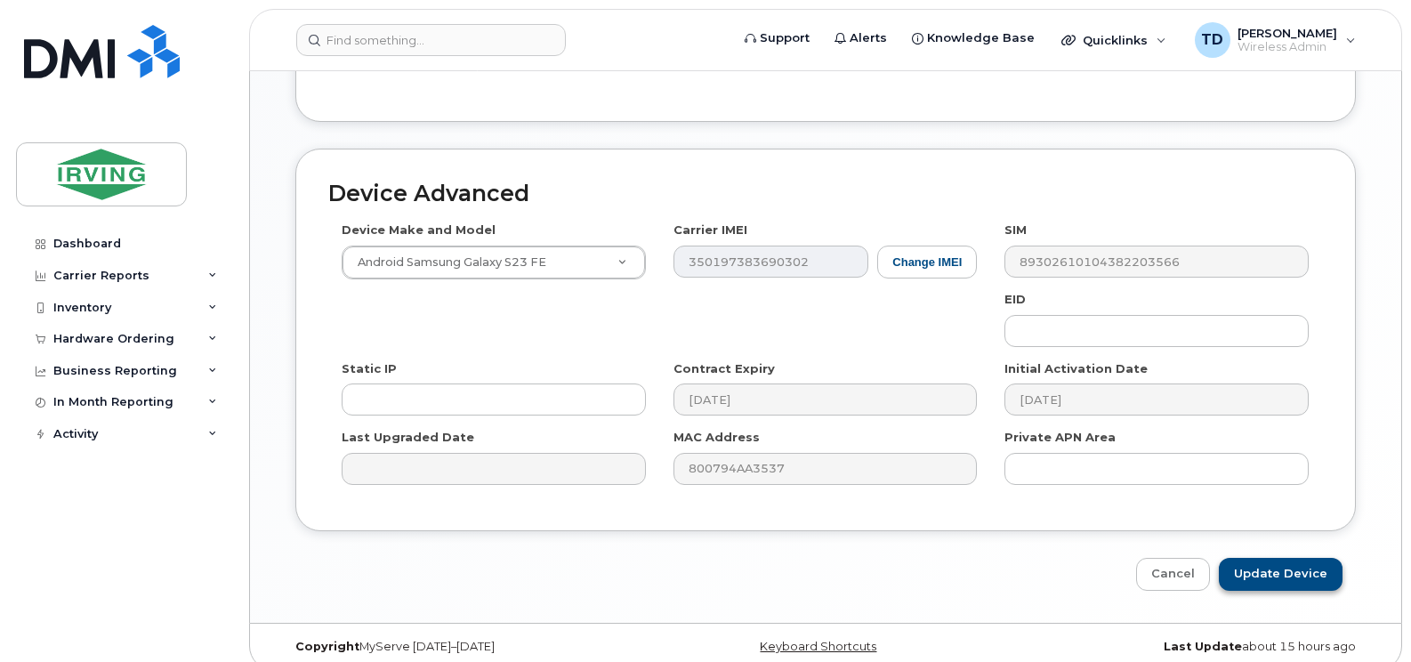
type input "Work"
click at [1264, 558] on input "Update Device" at bounding box center [1281, 574] width 124 height 33
type input "Saving..."
